Goal: Information Seeking & Learning: Learn about a topic

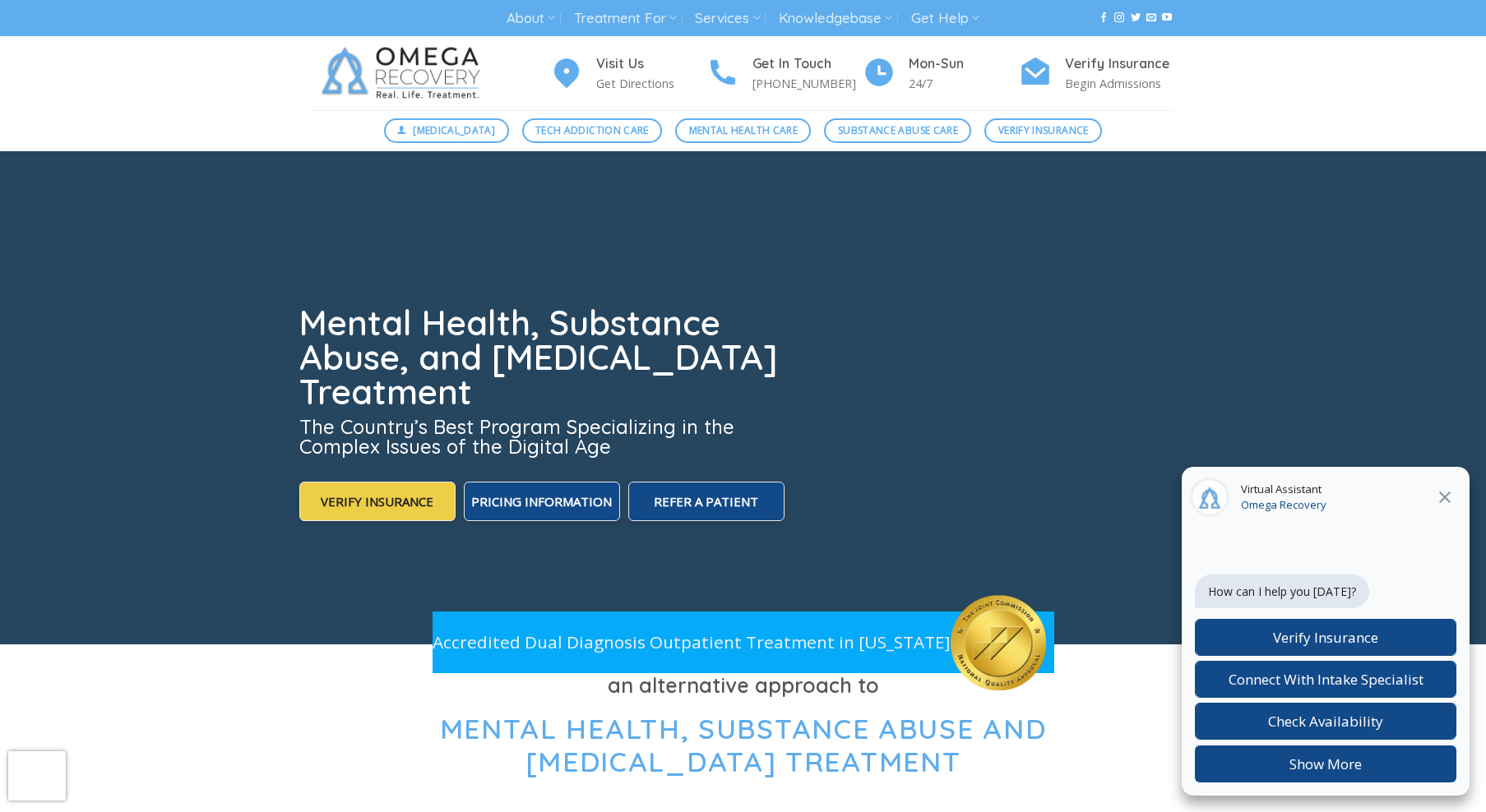
click at [1450, 503] on icon at bounding box center [1445, 497] width 19 height 19
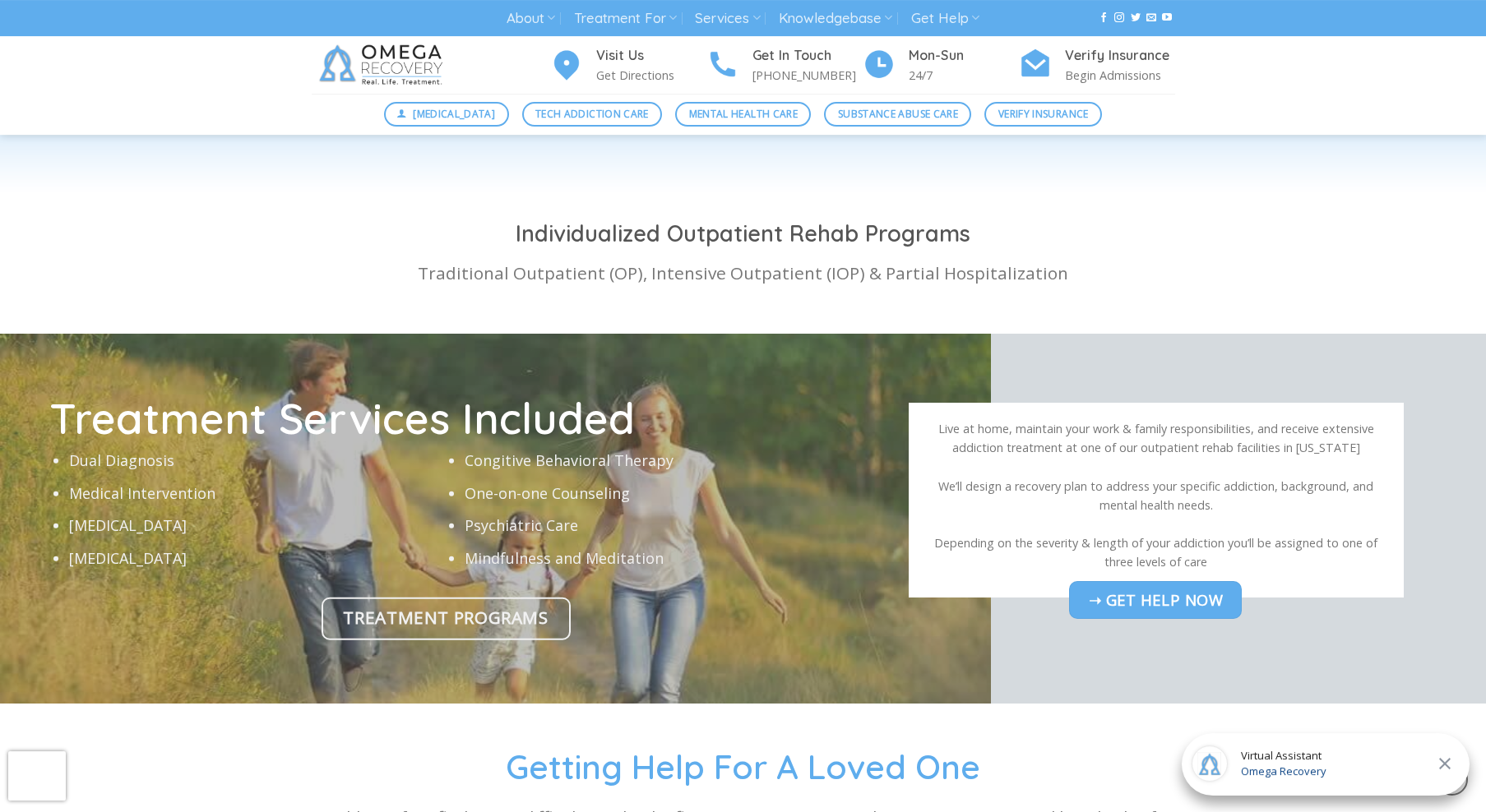
scroll to position [4777, 0]
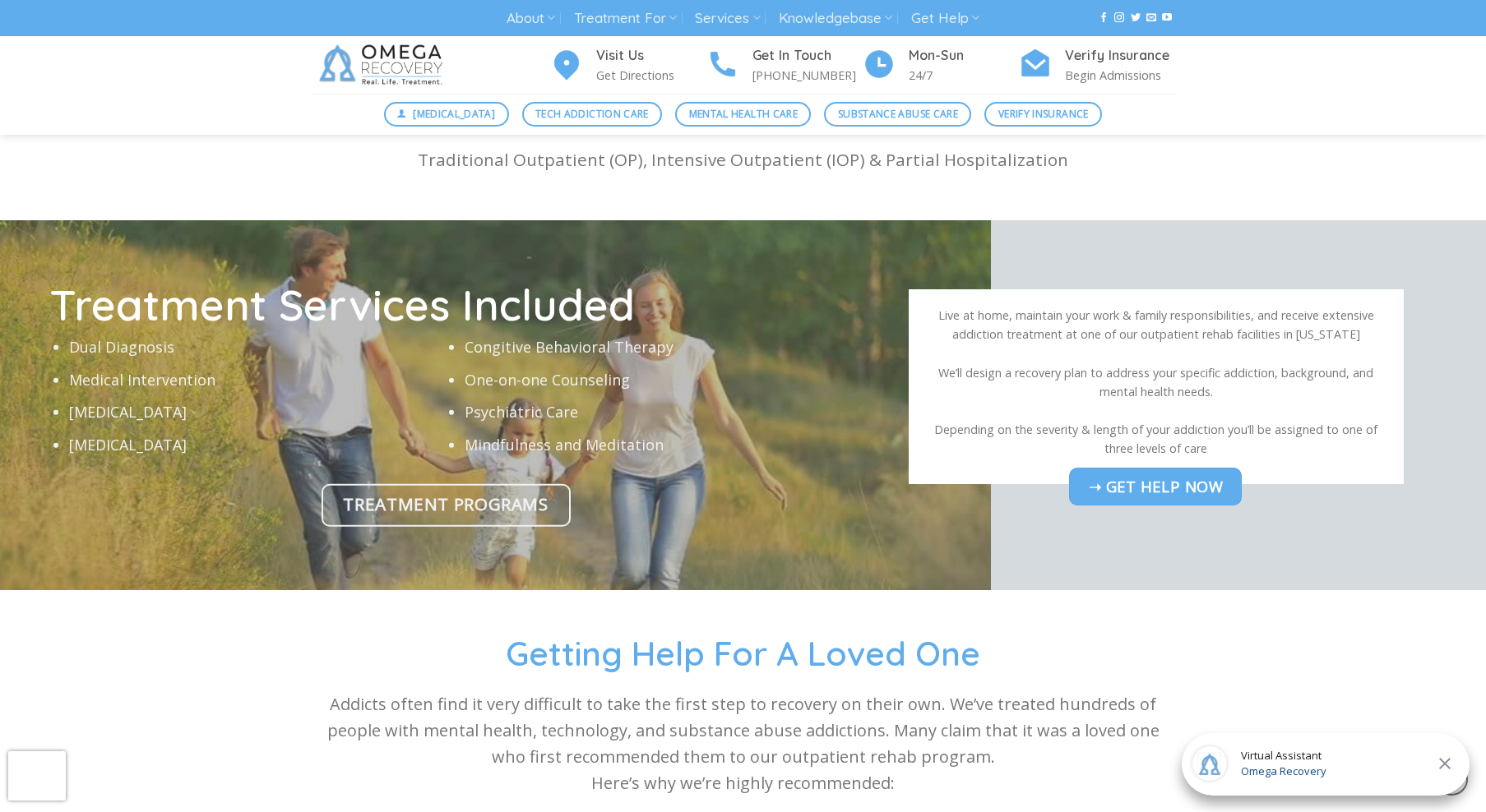
click at [403, 497] on span "Treatment Programs" at bounding box center [445, 504] width 205 height 27
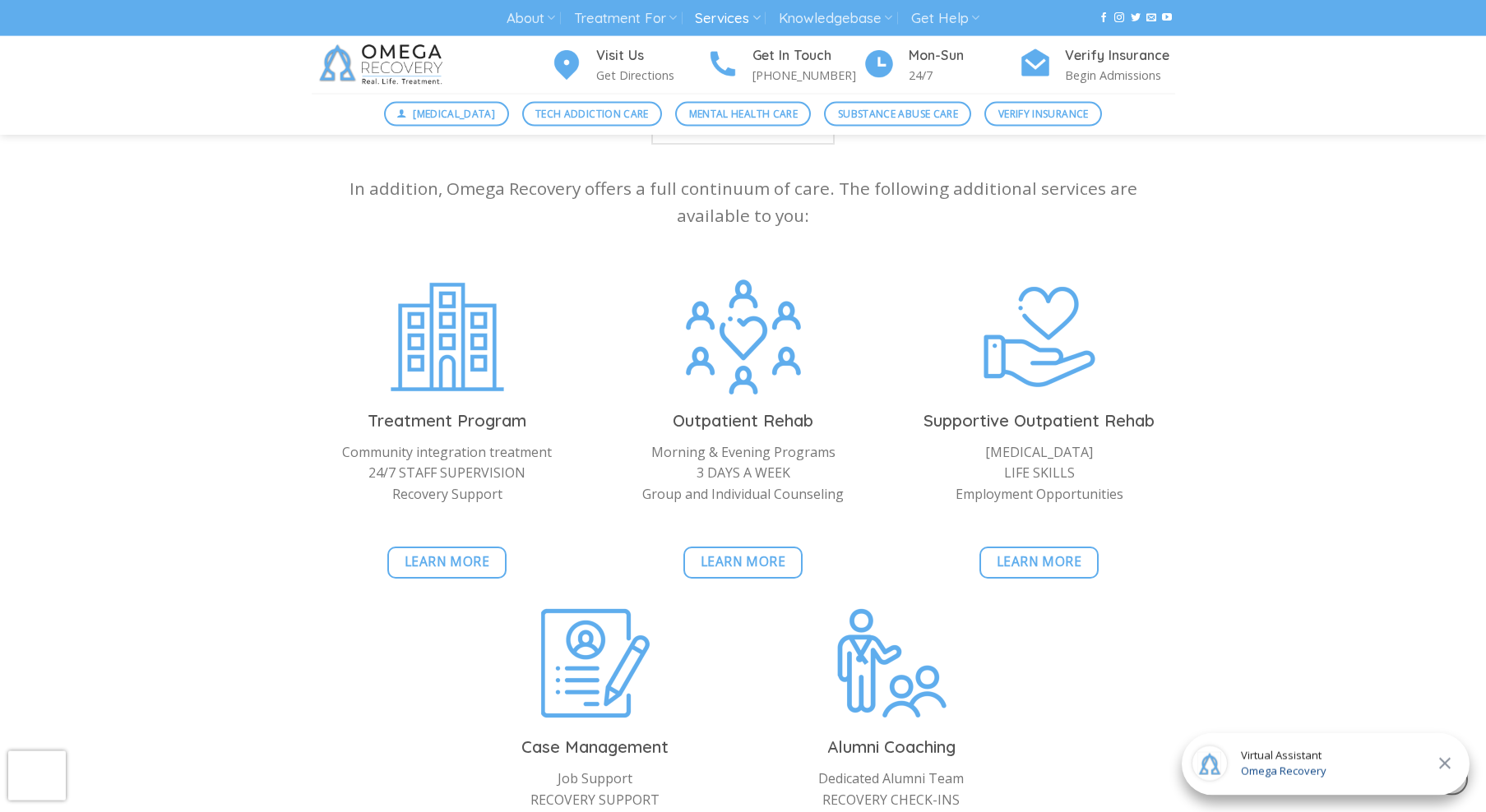
scroll to position [3436, 0]
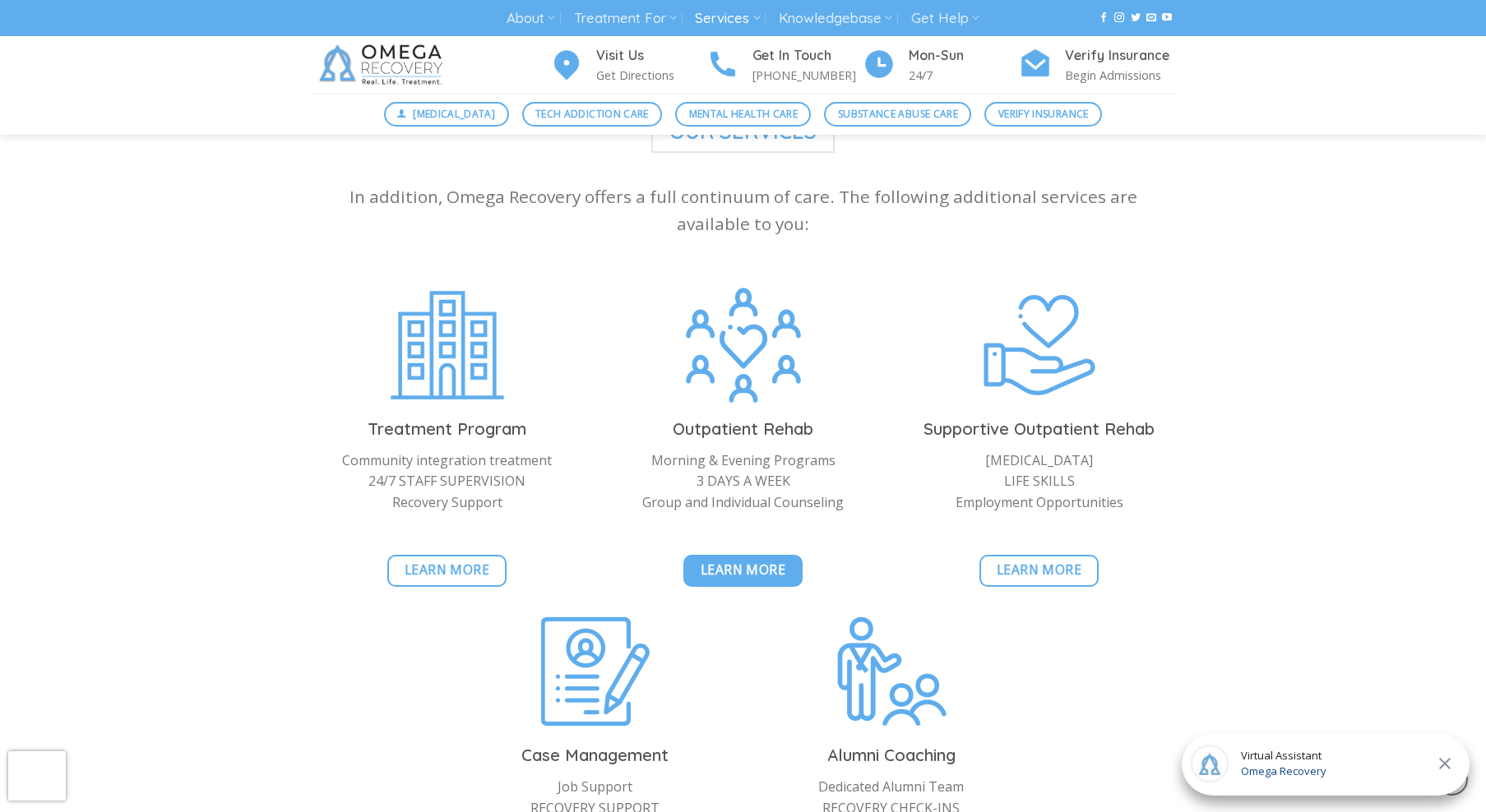
click at [783, 555] on link "Learn More" at bounding box center [743, 570] width 120 height 32
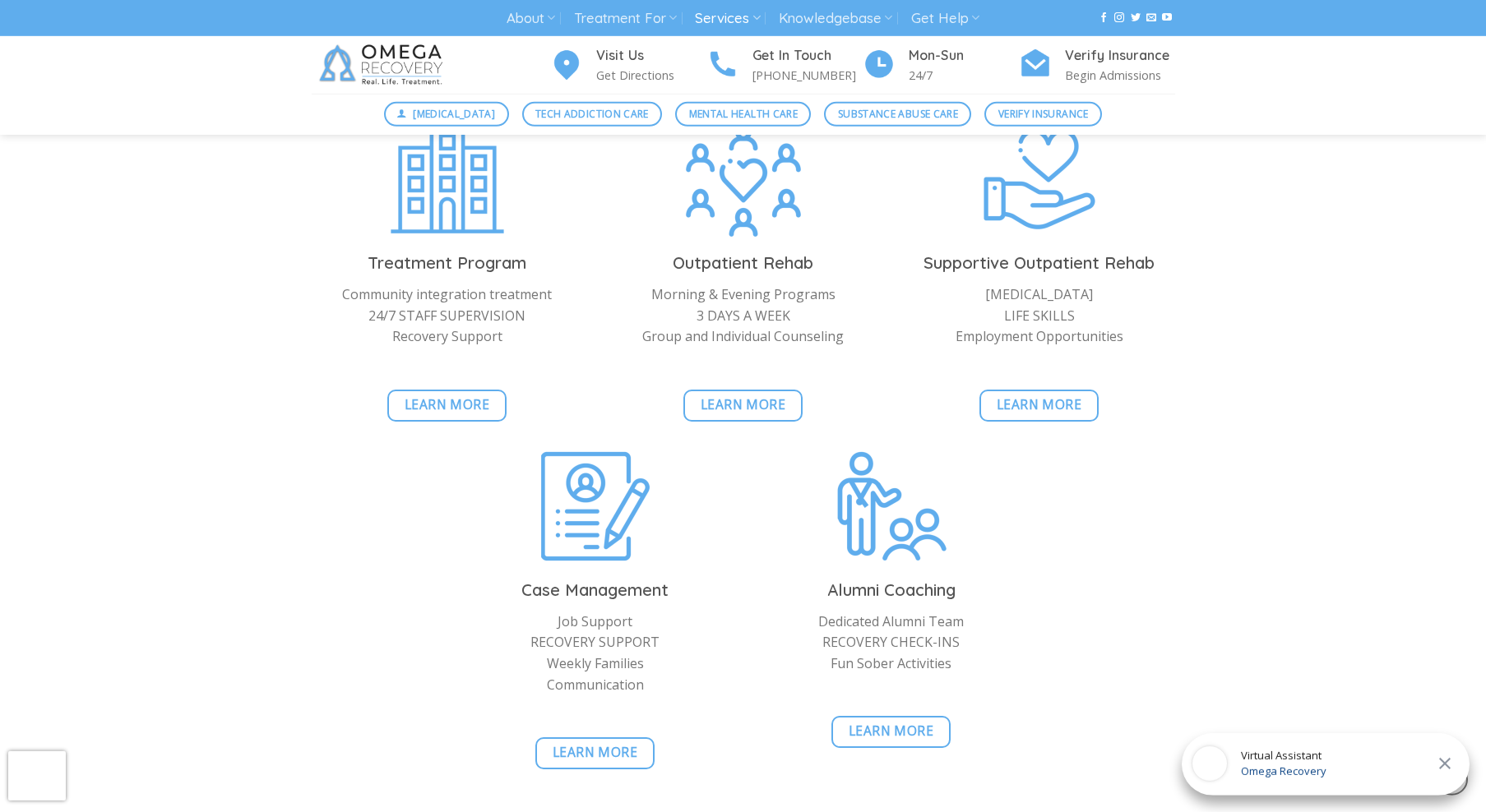
scroll to position [1676, 0]
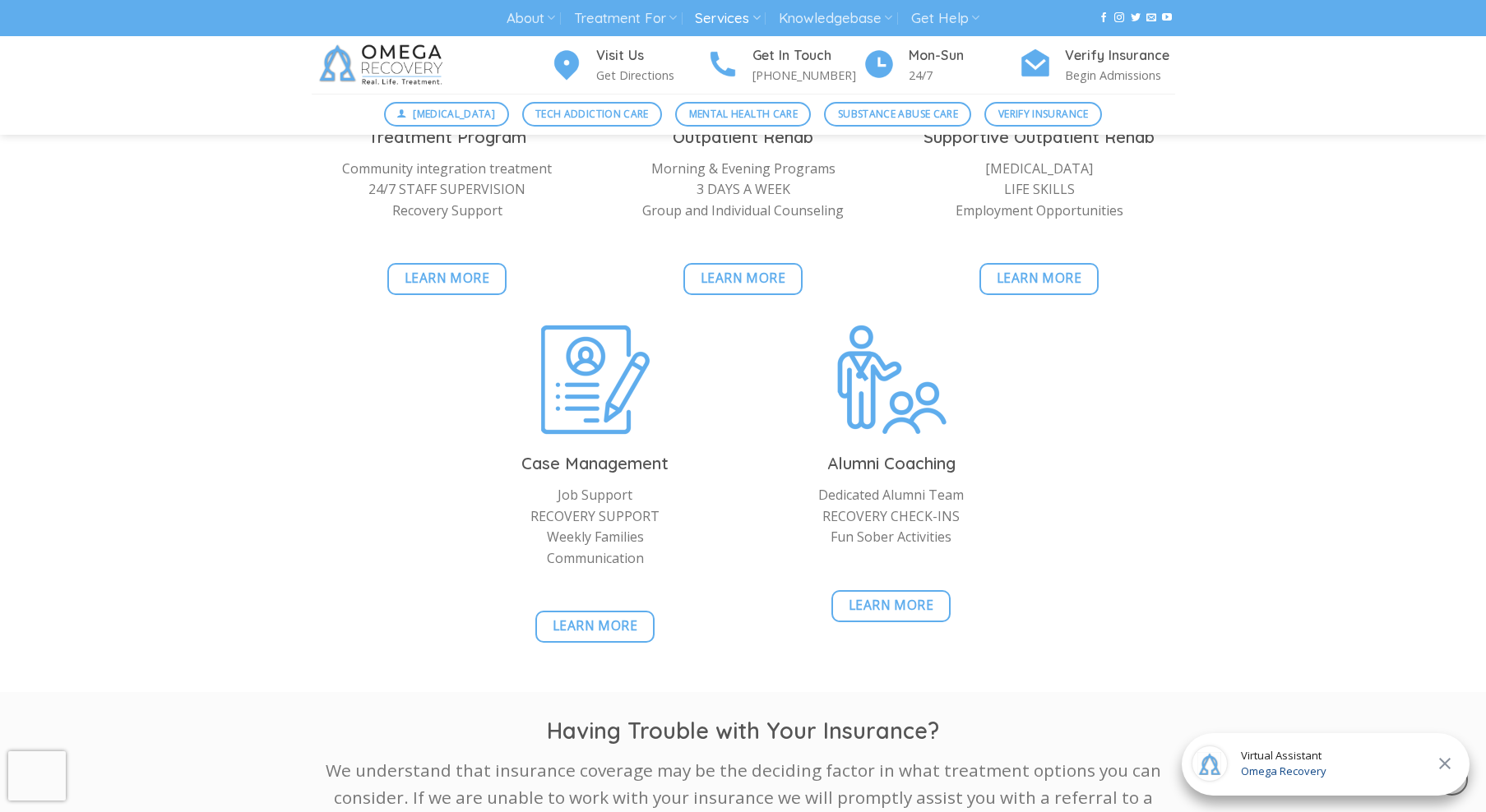
scroll to position [1760, 0]
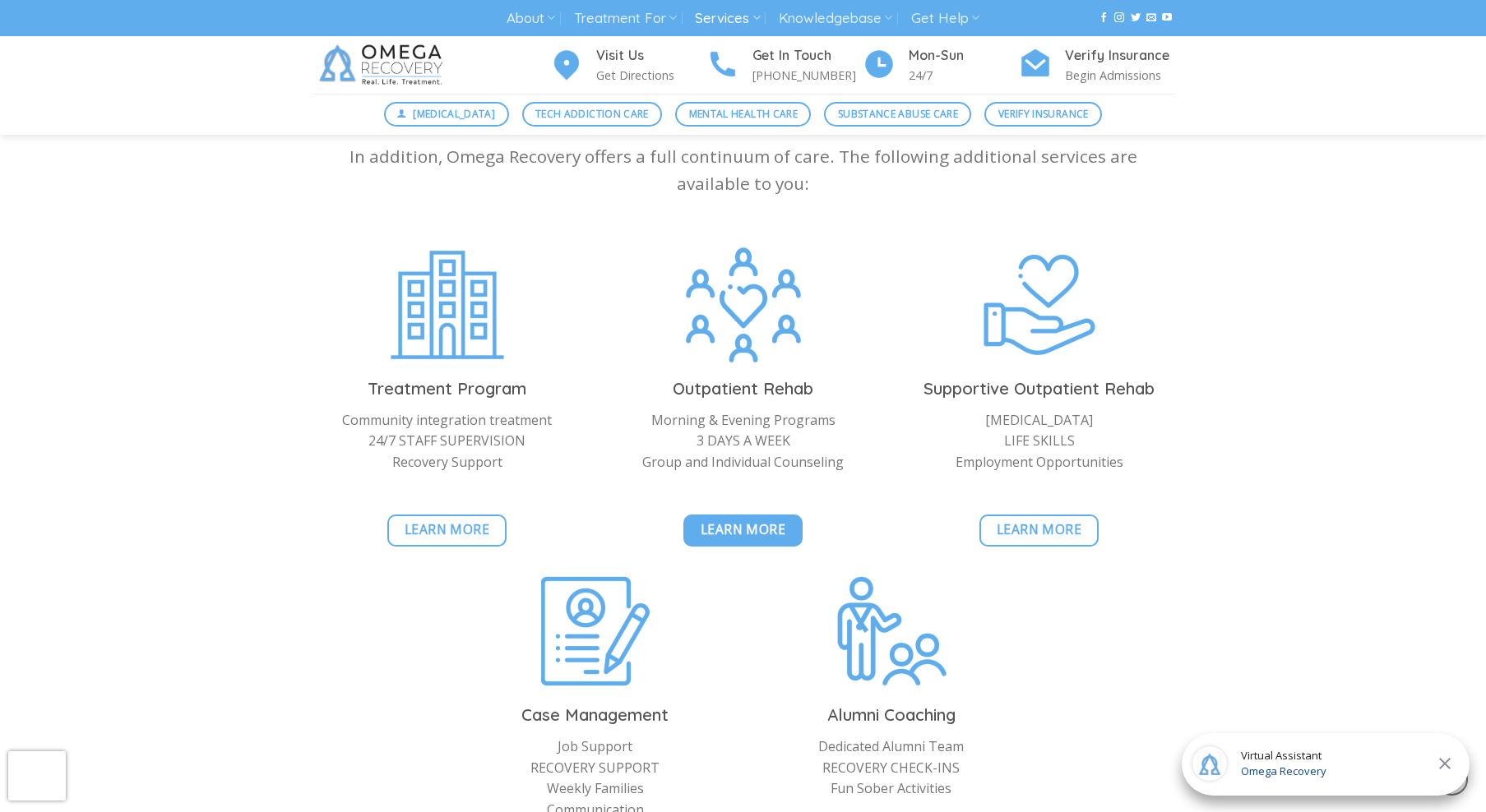
click at [765, 519] on span "Learn More" at bounding box center [743, 529] width 85 height 20
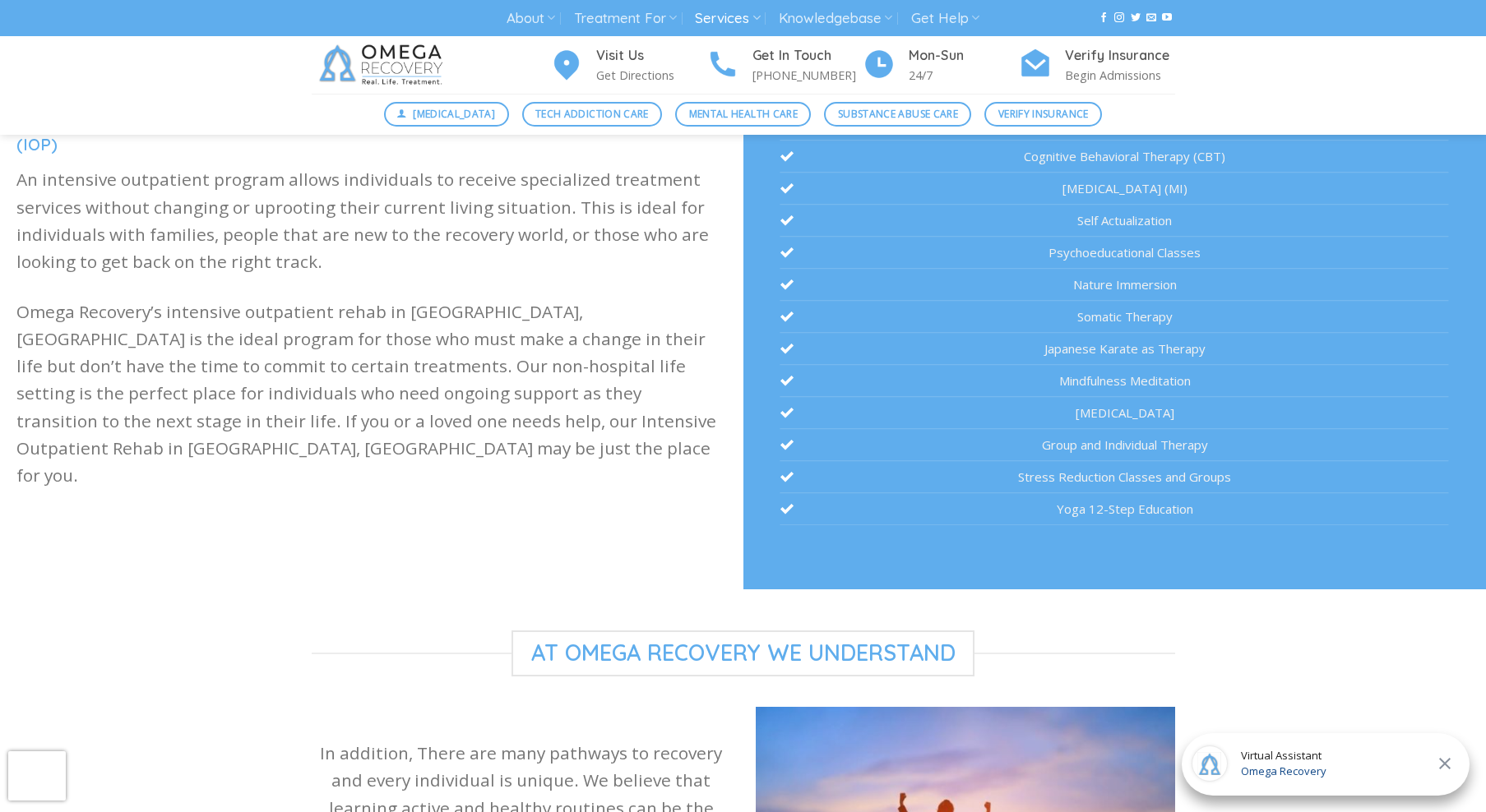
scroll to position [419, 0]
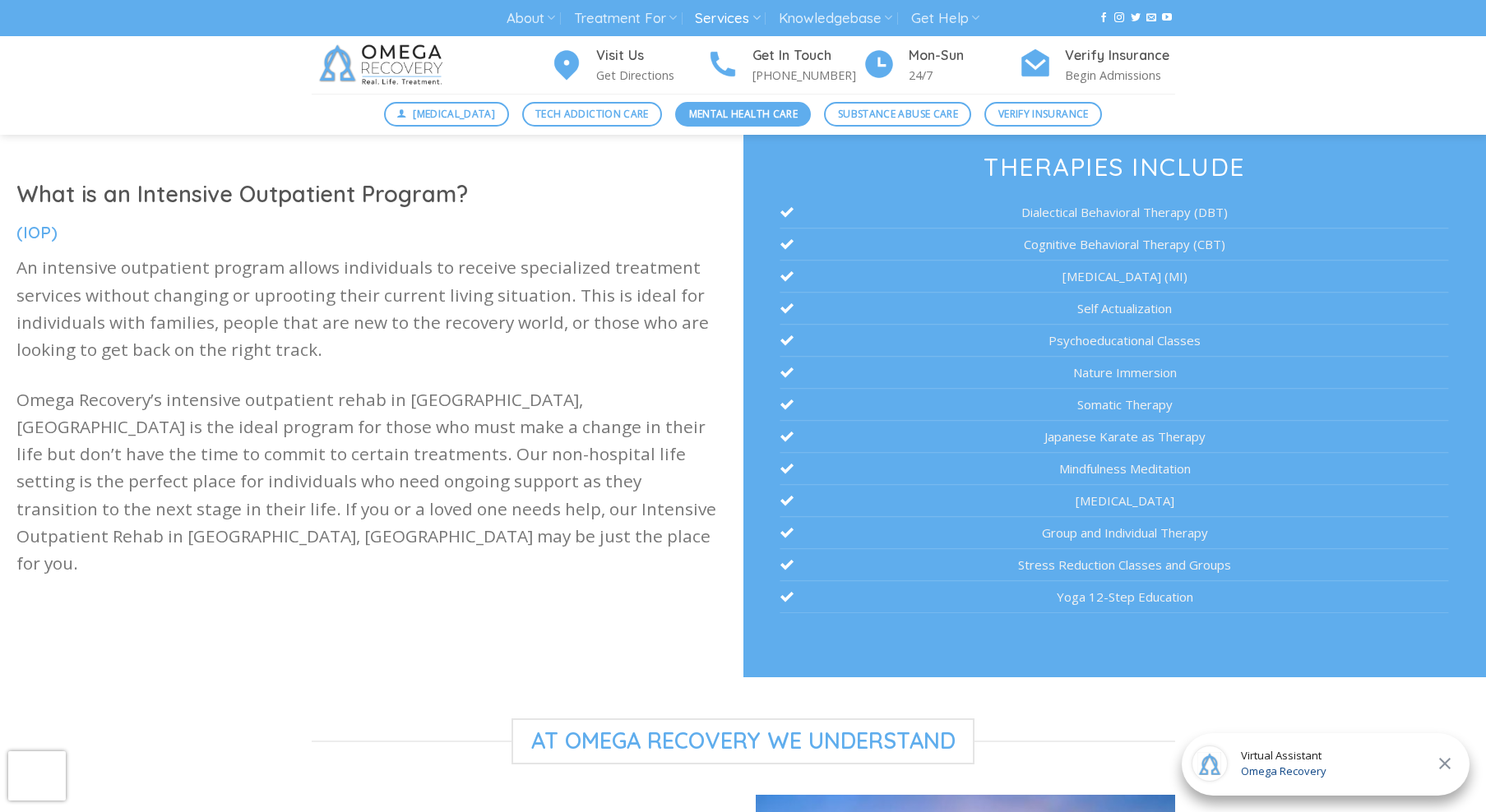
click at [754, 107] on span "Mental Health Care" at bounding box center [743, 114] width 108 height 16
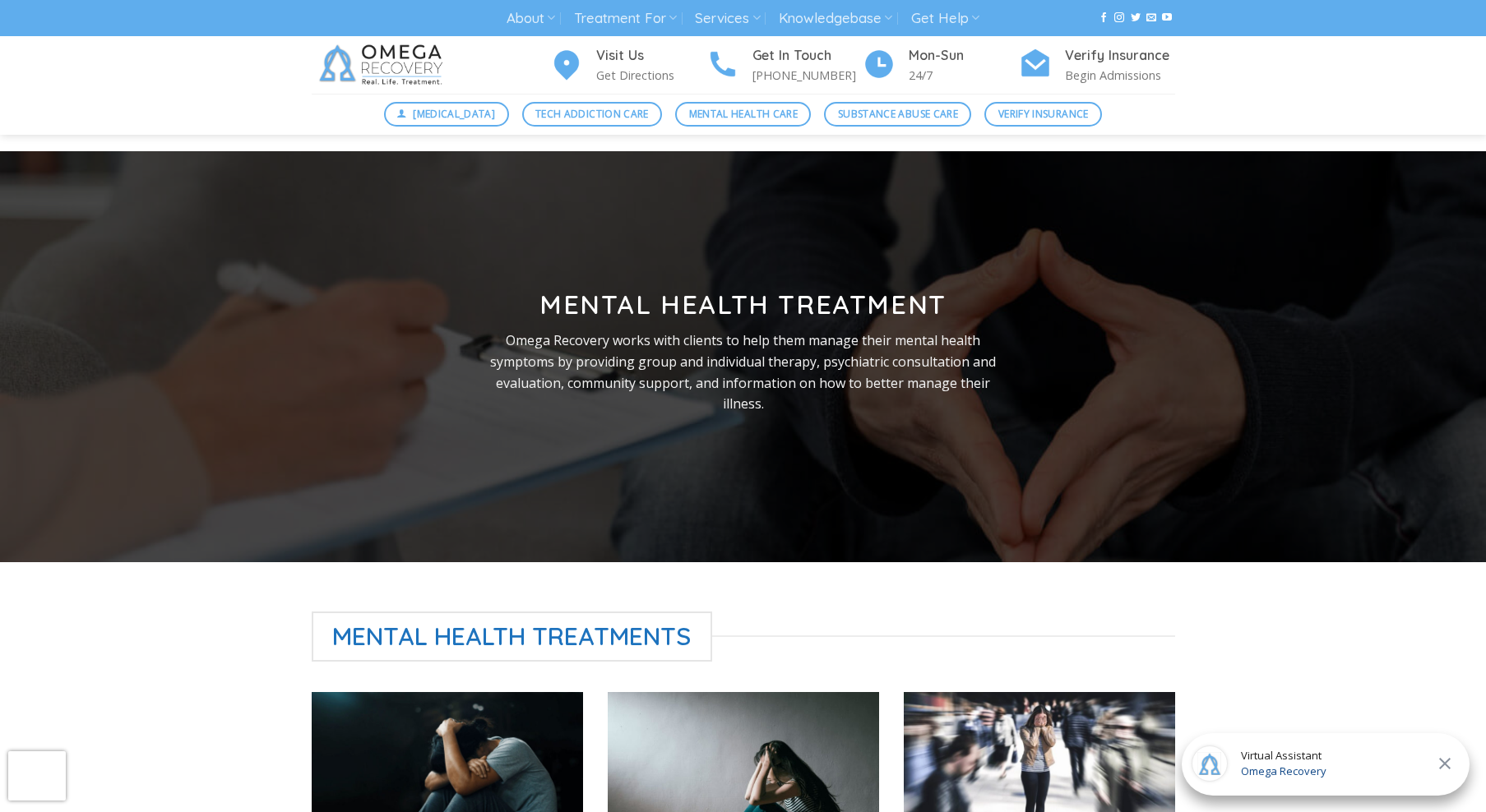
drag, startPoint x: 1196, startPoint y: 678, endPoint x: 1169, endPoint y: 373, distance: 306.2
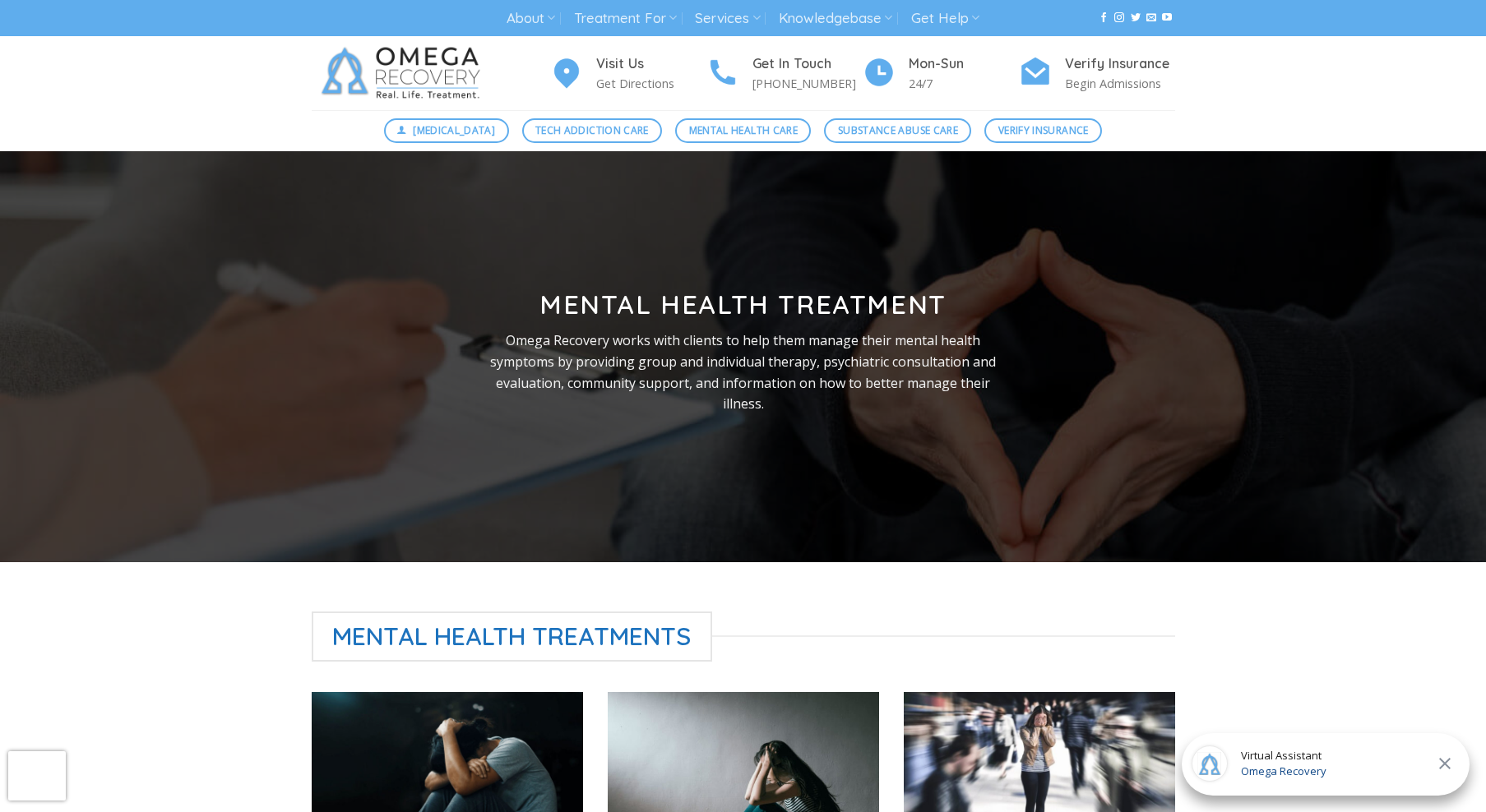
click at [374, 83] on img at bounding box center [404, 73] width 185 height 74
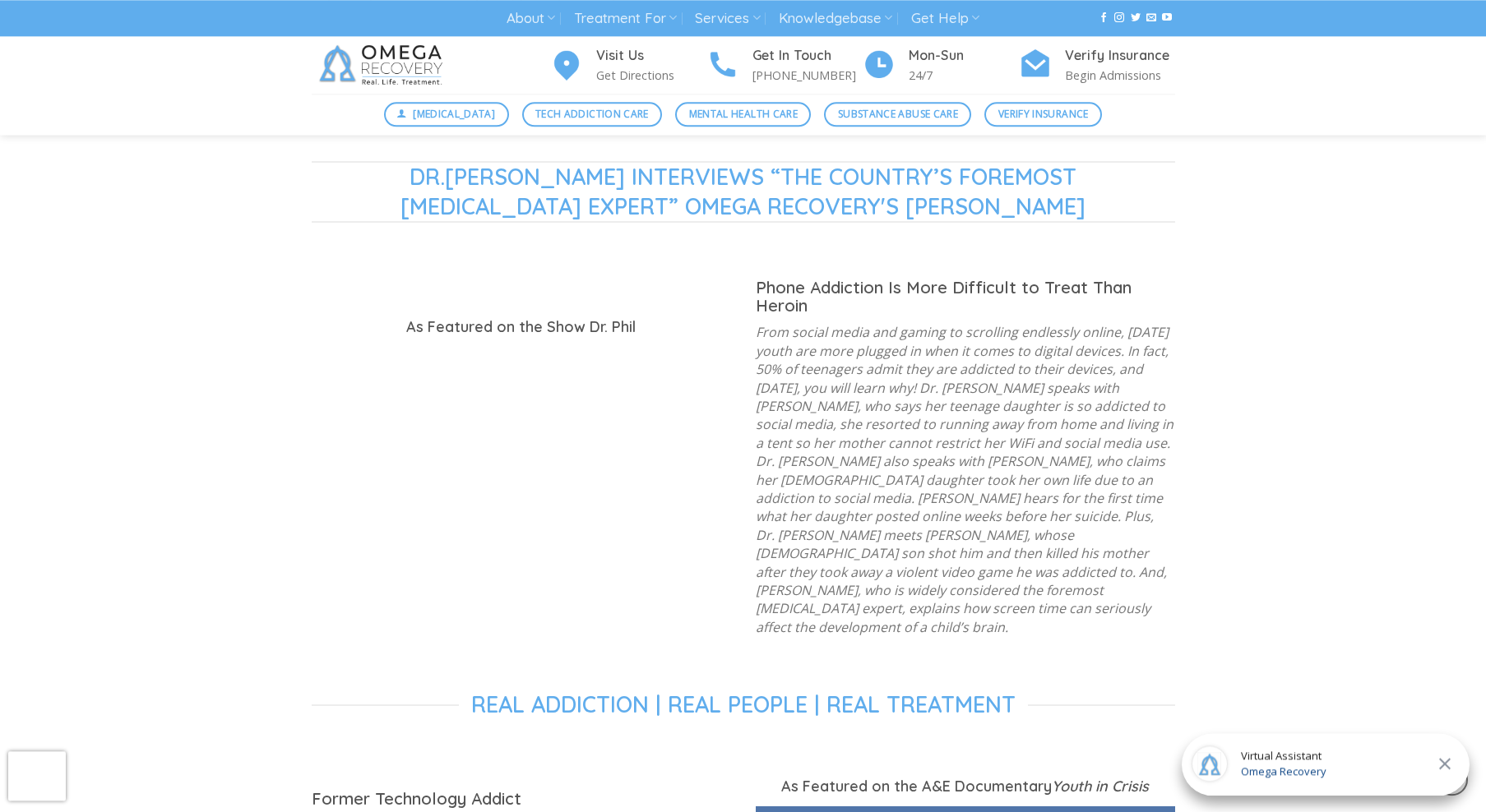
scroll to position [1676, 0]
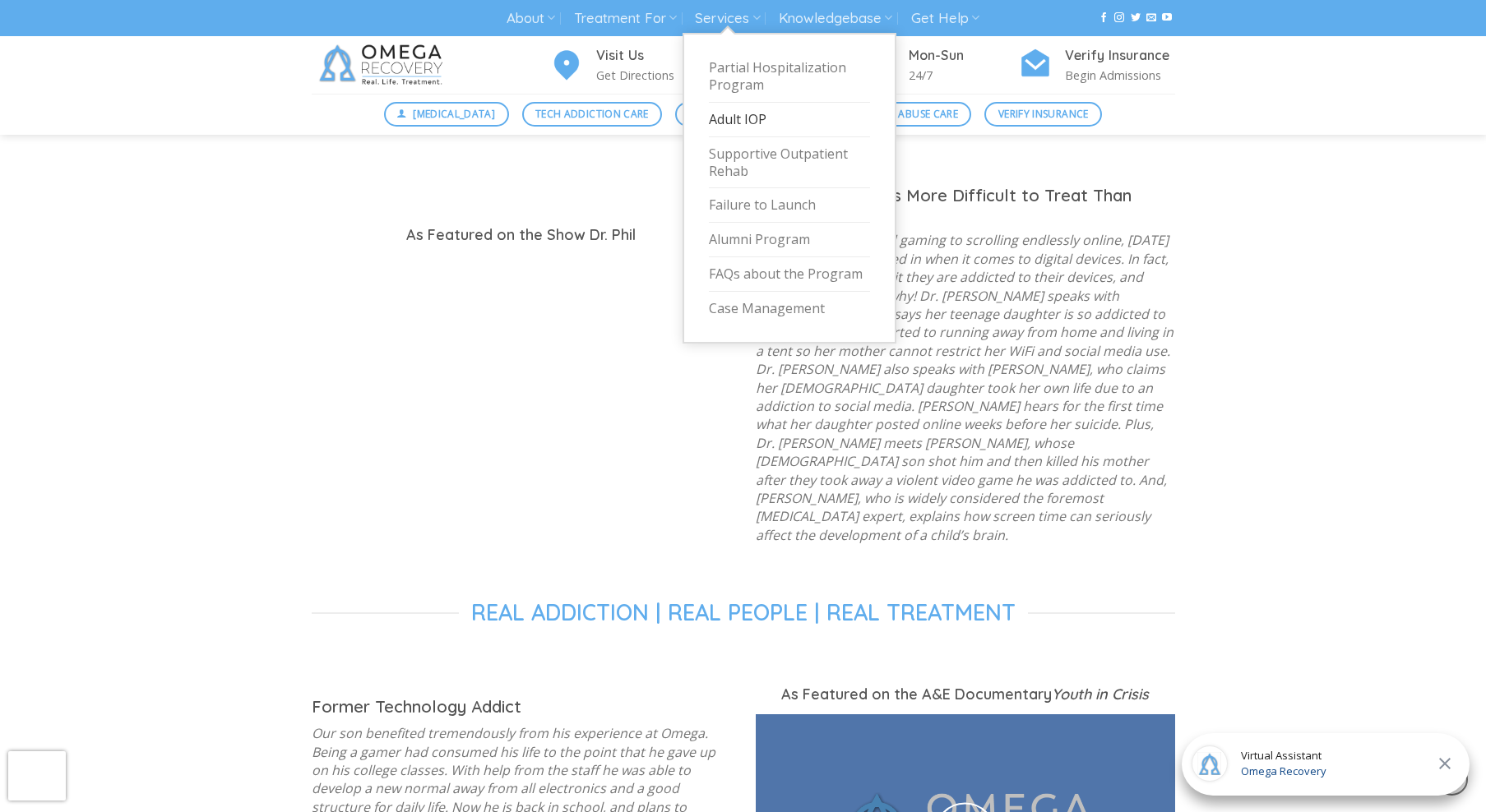
click at [741, 120] on link "Adult IOP" at bounding box center [789, 120] width 161 height 34
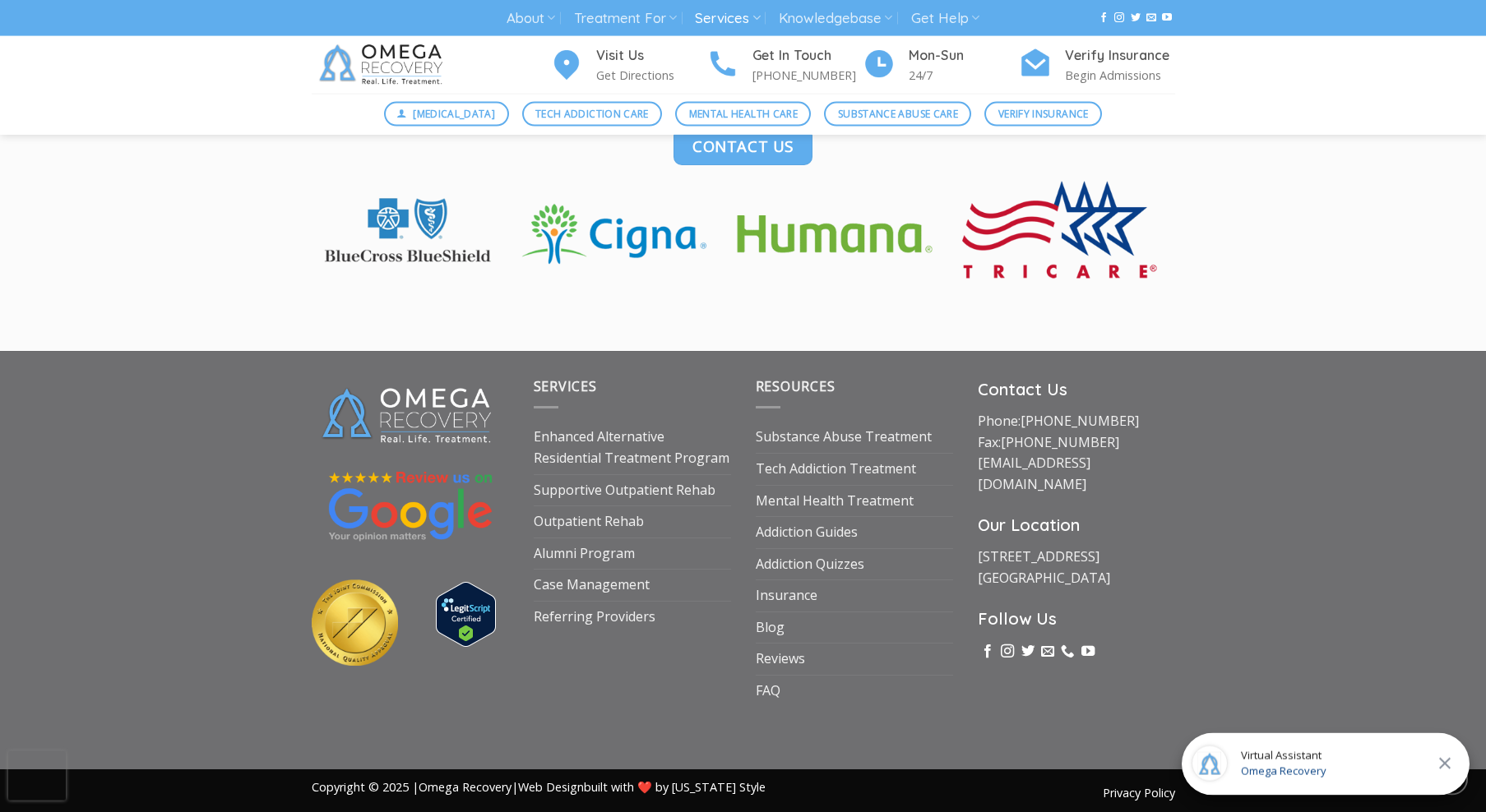
scroll to position [2664, 0]
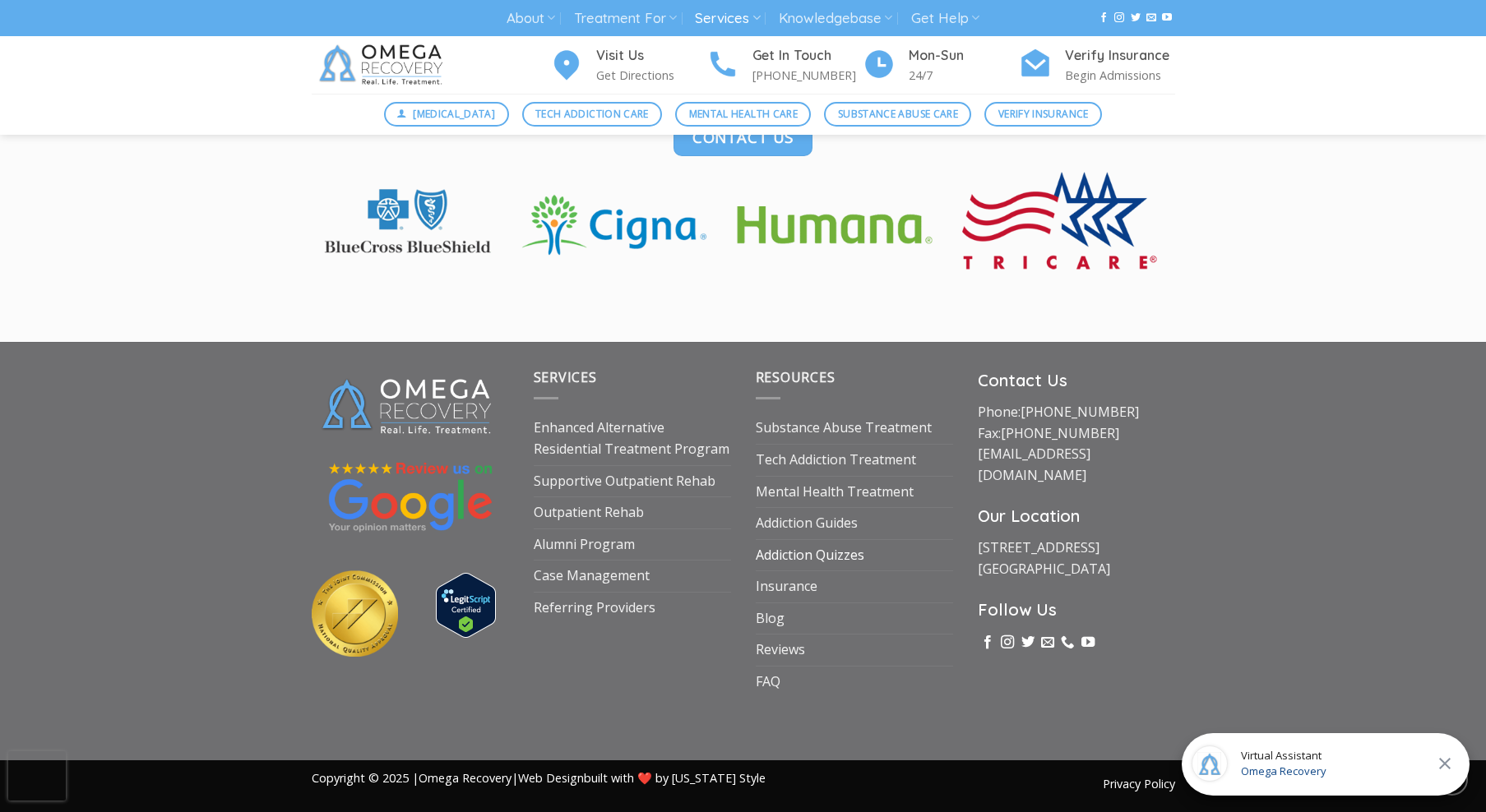
click at [855, 550] on link "Addiction Quizzes" at bounding box center [809, 555] width 108 height 32
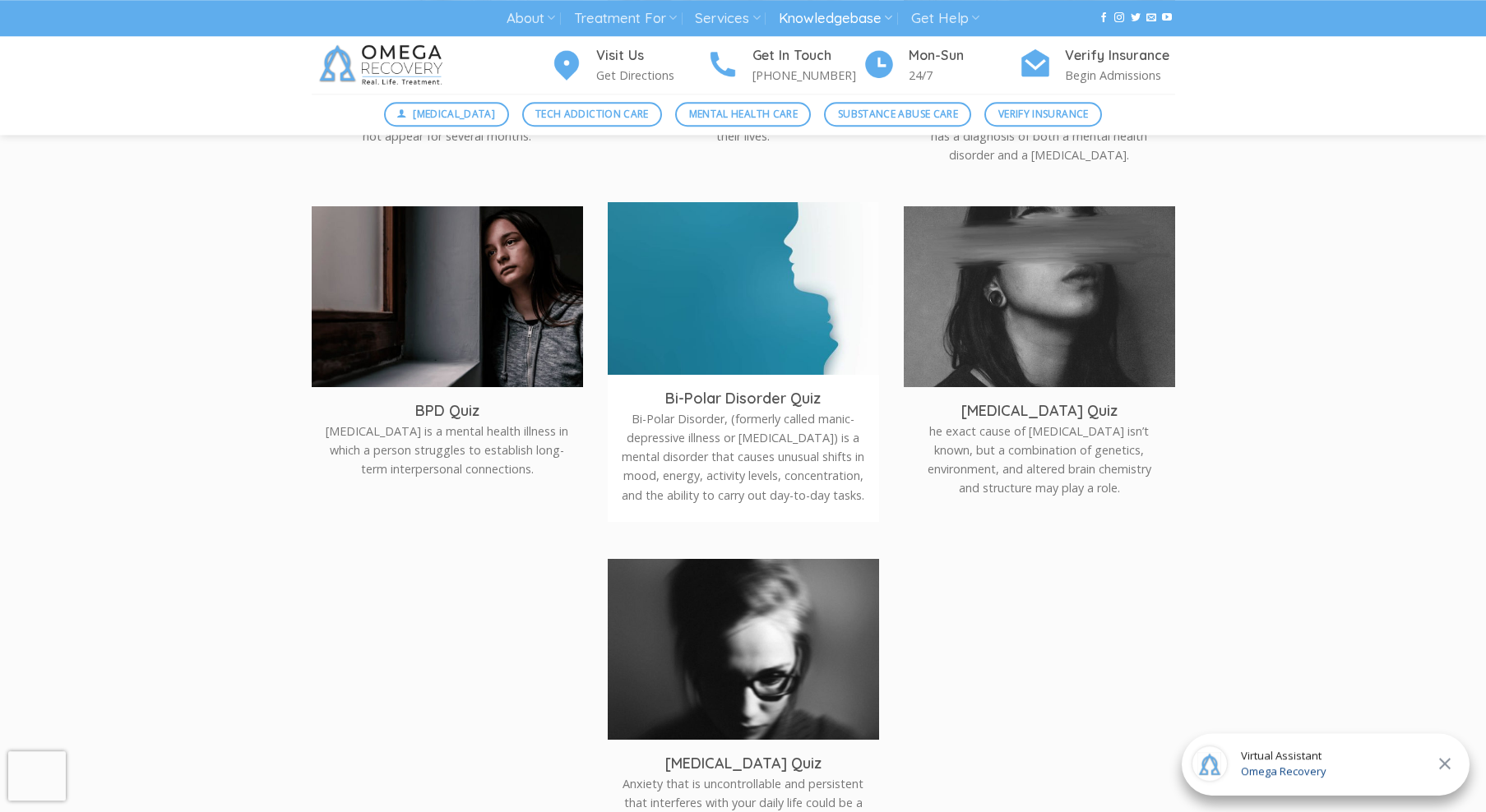
scroll to position [754, 0]
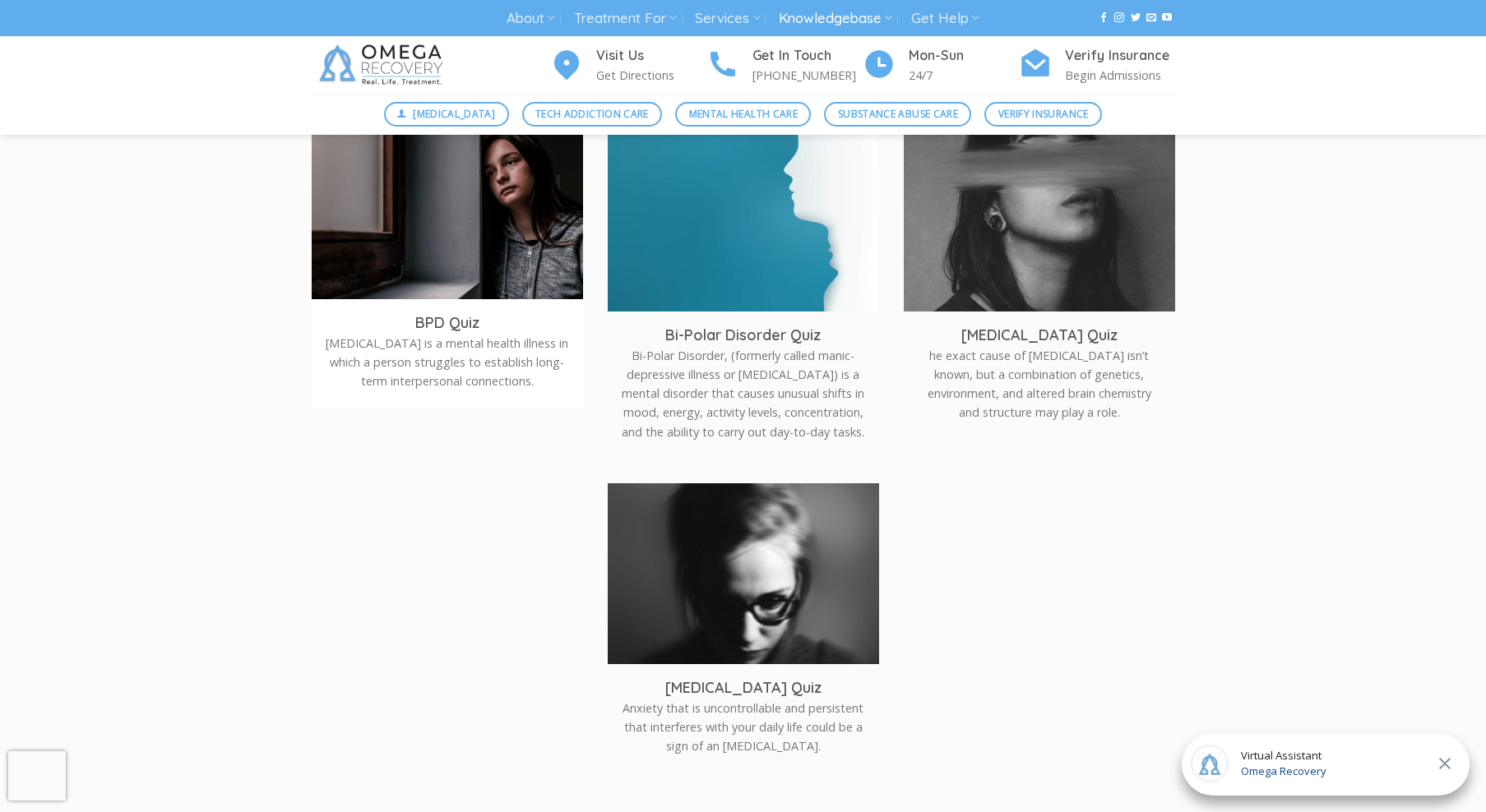
click at [482, 322] on h3 "BPD Quiz" at bounding box center [447, 323] width 246 height 19
click at [449, 282] on img at bounding box center [447, 217] width 272 height 181
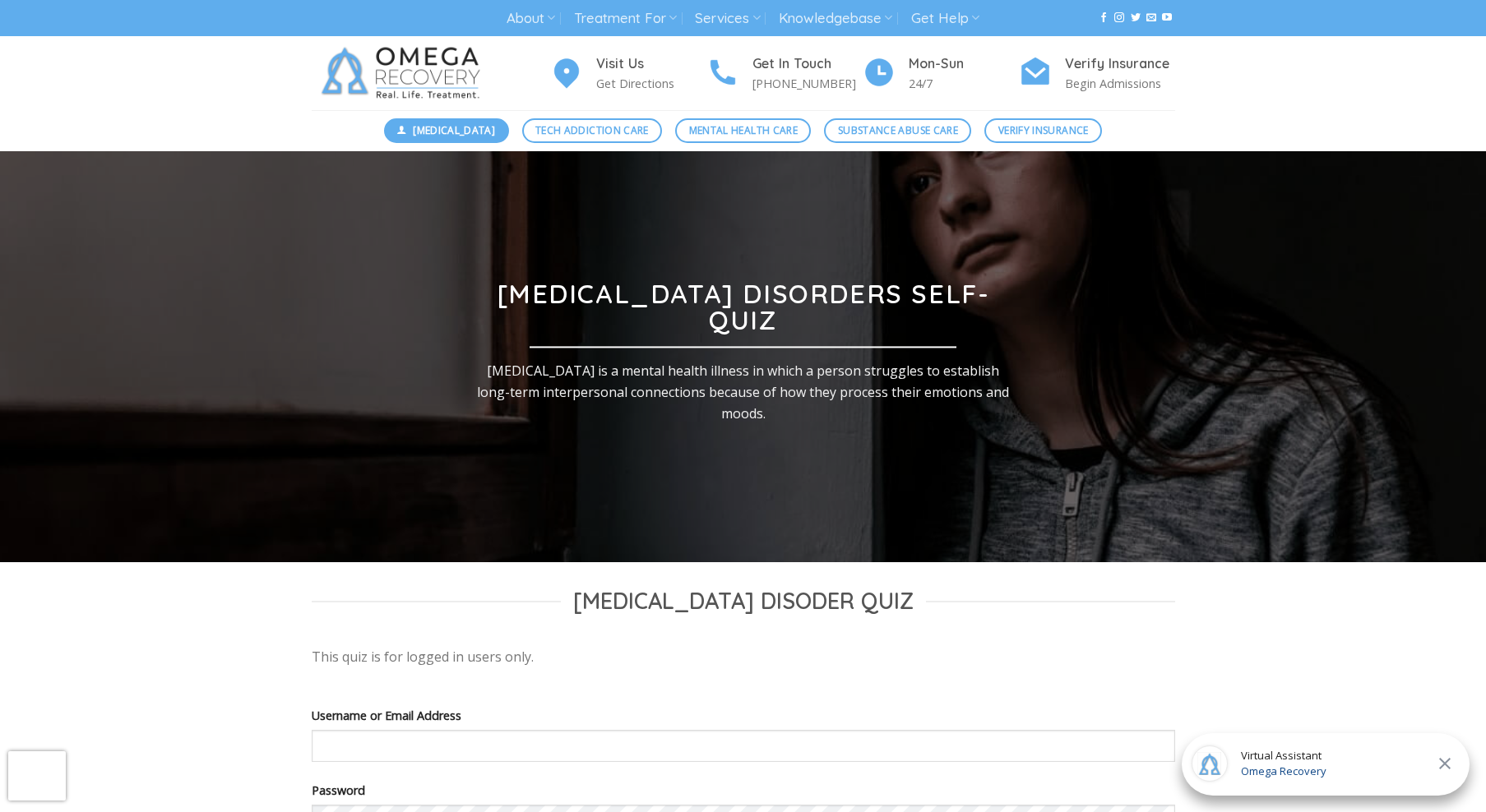
click at [465, 136] on span "[MEDICAL_DATA]" at bounding box center [453, 130] width 82 height 16
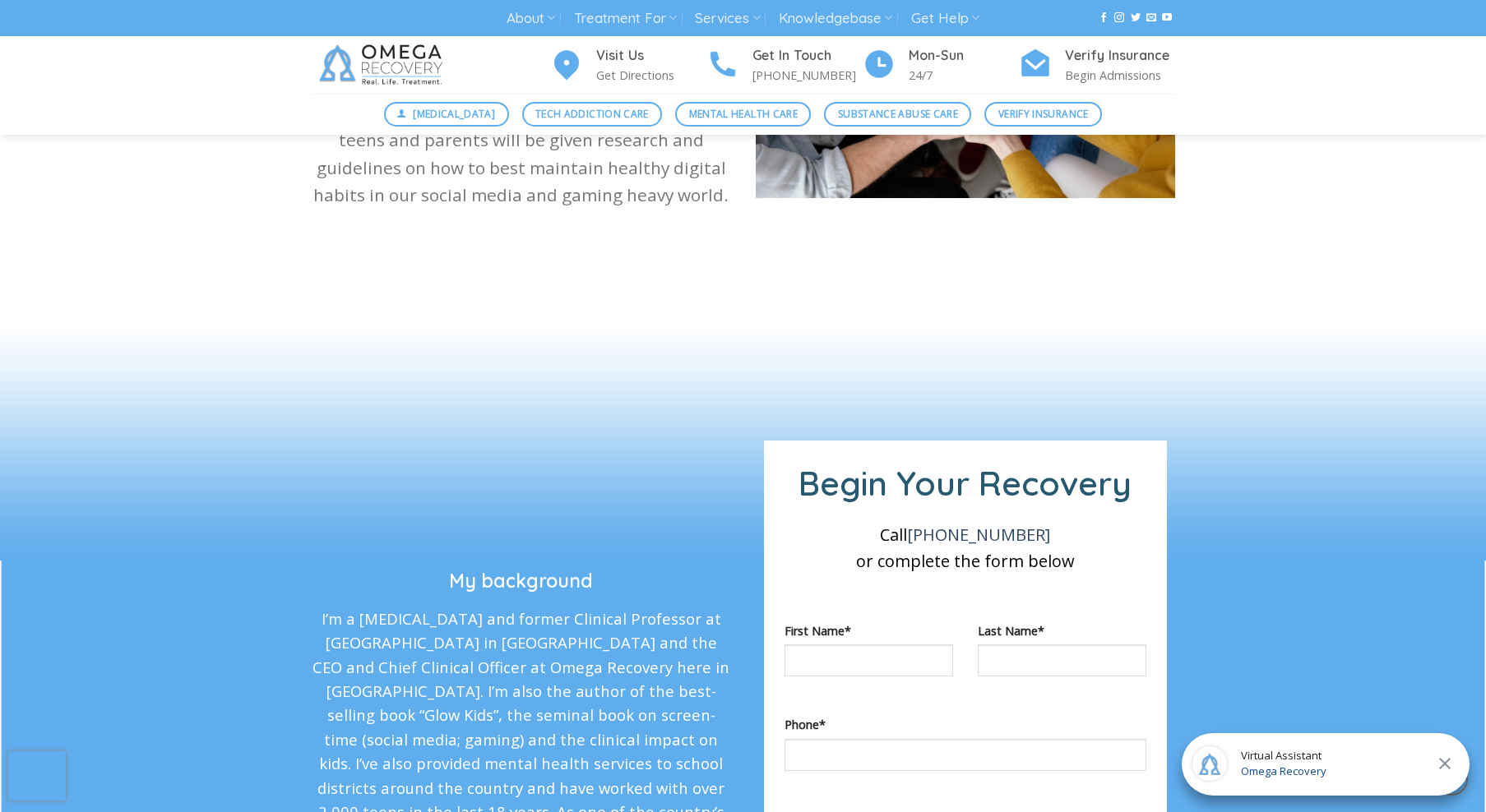
scroll to position [1676, 0]
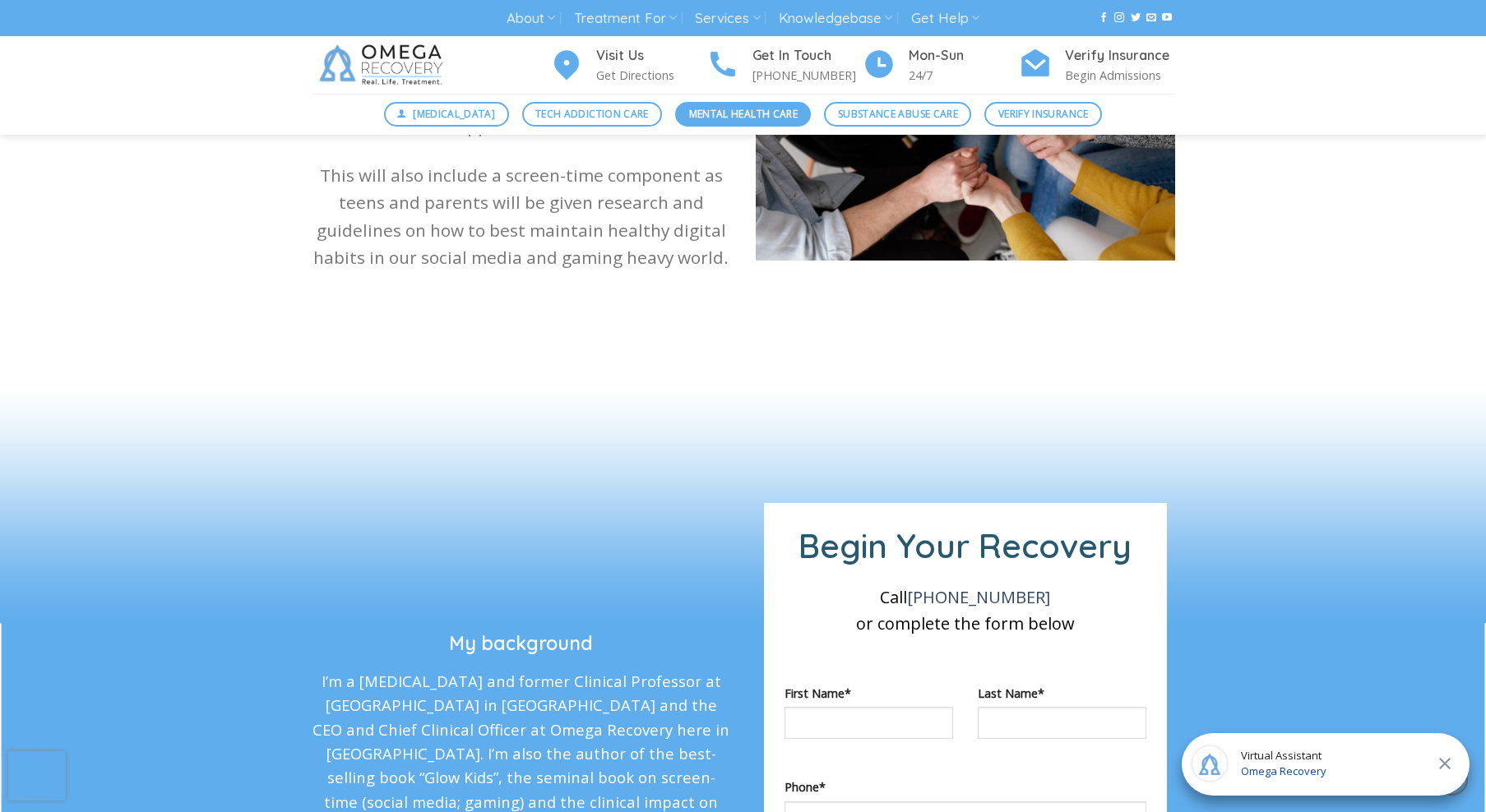
click at [787, 107] on span "Mental Health Care" at bounding box center [743, 114] width 108 height 16
